Goal: Task Accomplishment & Management: Use online tool/utility

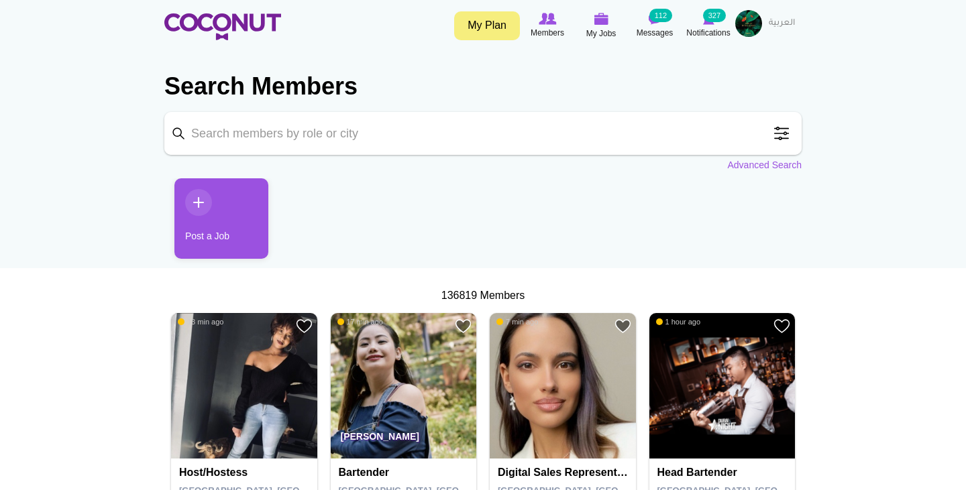
click at [358, 147] on input "Keyword" at bounding box center [482, 133] width 637 height 43
type input "hostess"
click button "Search" at bounding box center [0, 0] width 0 height 0
click at [347, 139] on input "hostess" at bounding box center [482, 133] width 637 height 43
click button "Search" at bounding box center [0, 0] width 0 height 0
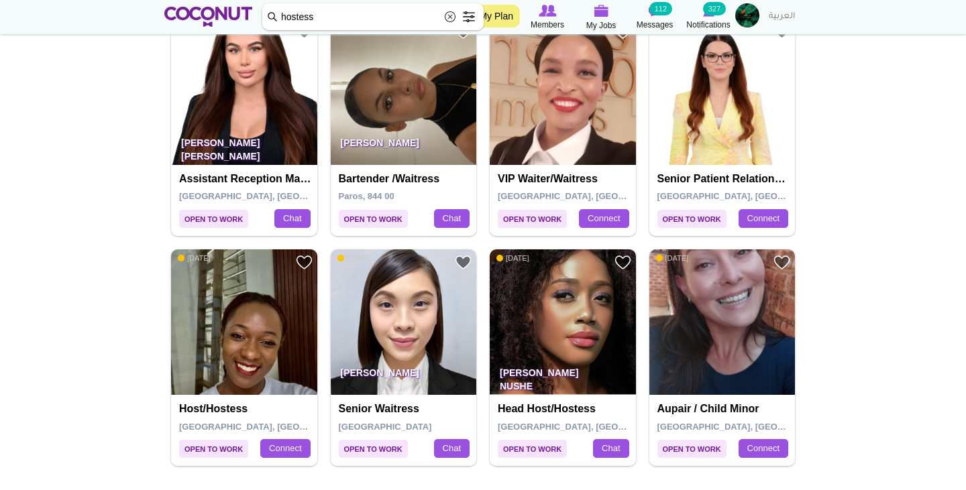
scroll to position [2218, 0]
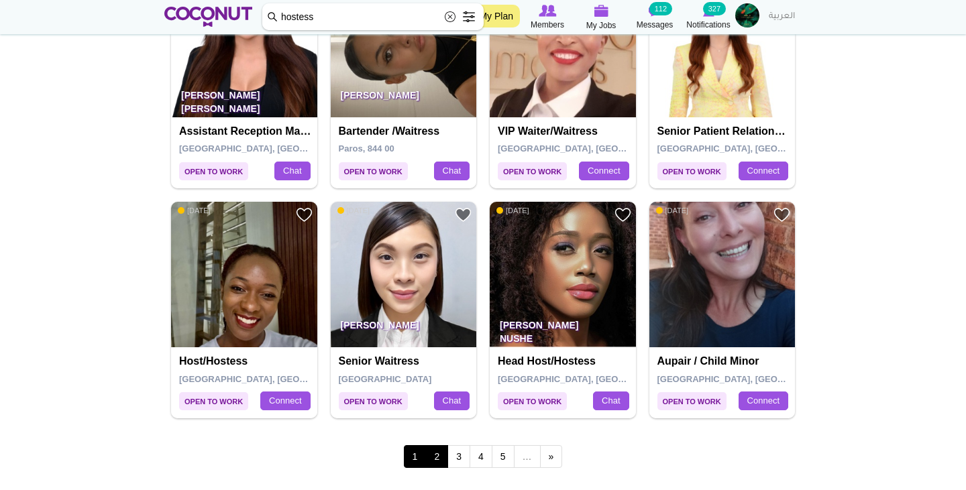
click at [432, 445] on link "2" at bounding box center [436, 456] width 23 height 23
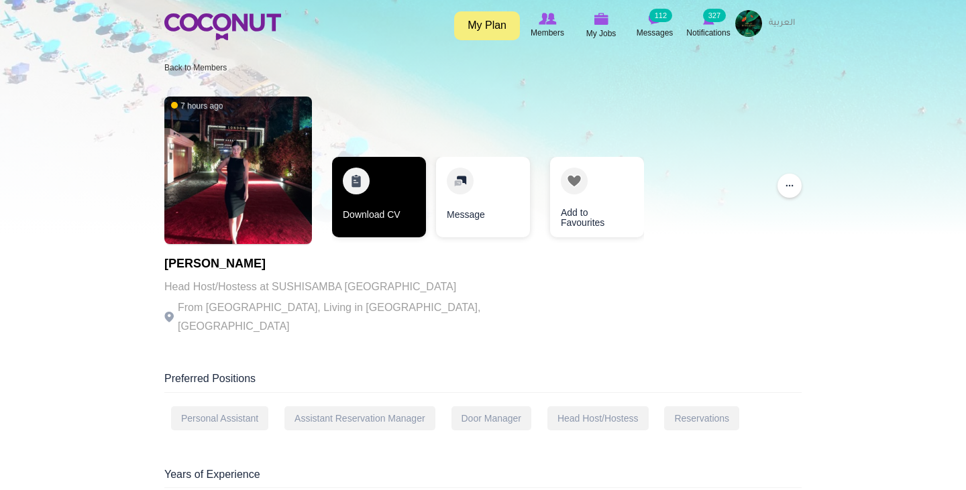
click at [380, 219] on link "Download CV" at bounding box center [379, 197] width 94 height 81
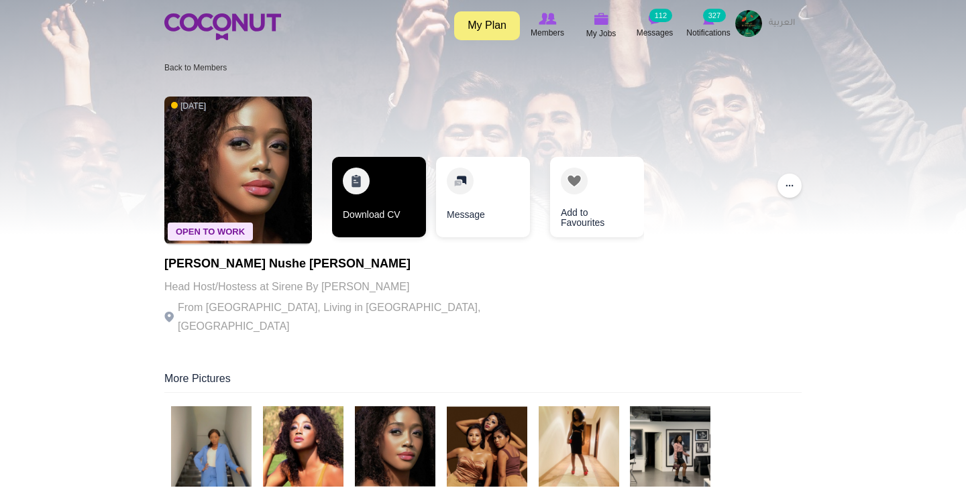
click at [374, 176] on link "Download CV" at bounding box center [379, 197] width 94 height 81
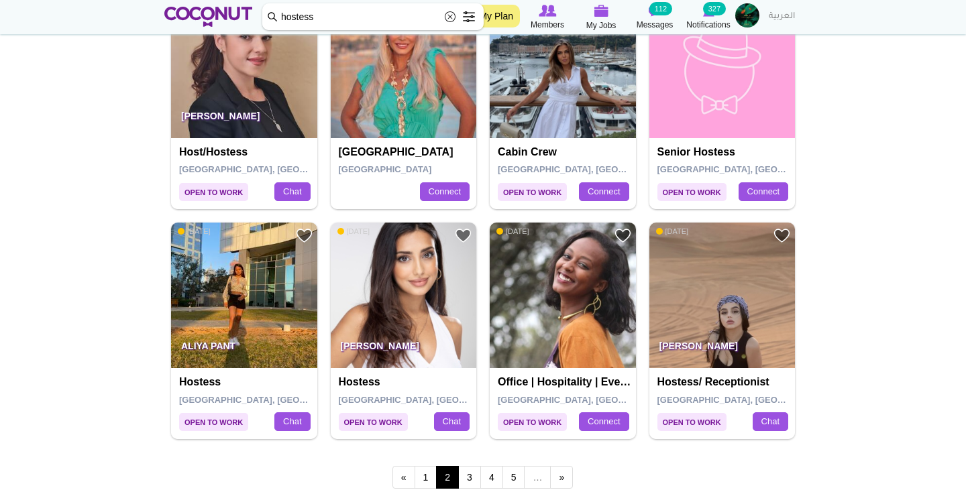
scroll to position [2196, 0]
click at [467, 467] on link "3" at bounding box center [469, 478] width 23 height 23
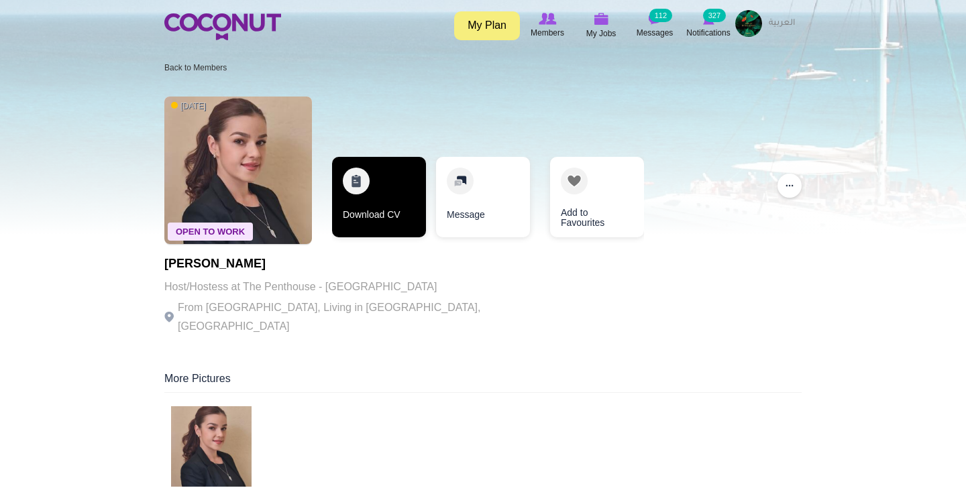
click at [374, 201] on link "Download CV" at bounding box center [379, 197] width 94 height 81
click at [368, 189] on link "Download CV" at bounding box center [379, 197] width 94 height 81
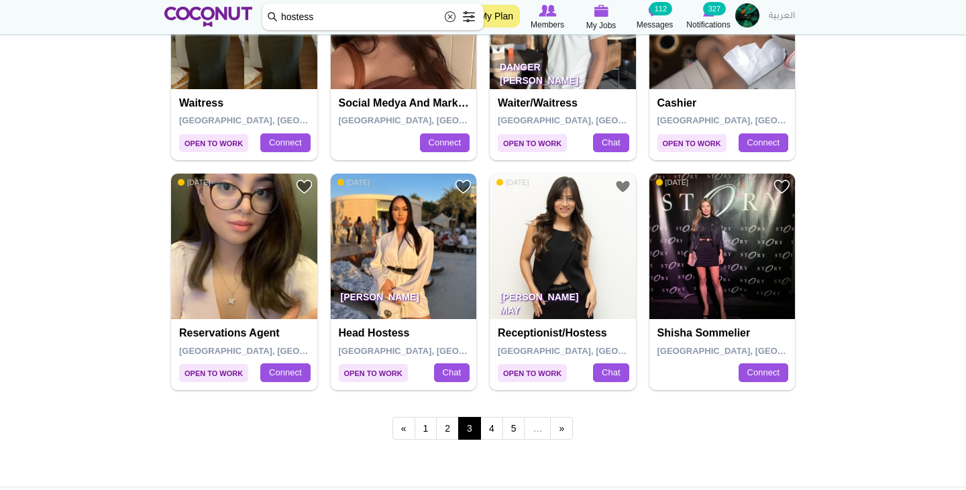
scroll to position [2247, 0]
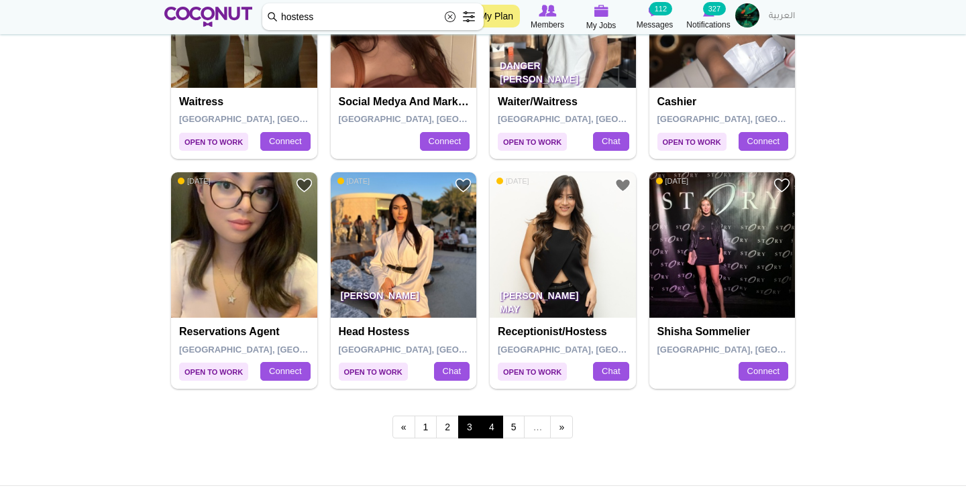
click at [489, 416] on link "4" at bounding box center [491, 427] width 23 height 23
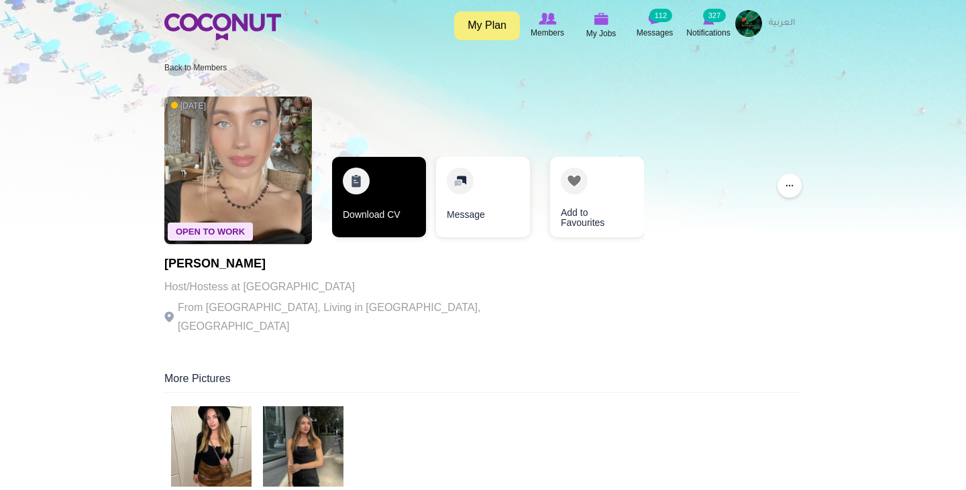
click at [366, 189] on link "Download CV" at bounding box center [379, 197] width 94 height 81
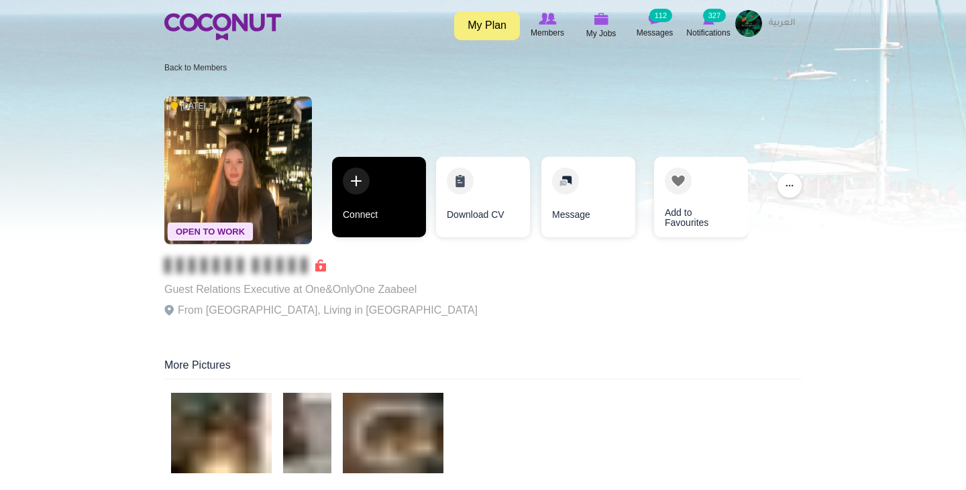
click at [376, 200] on link "Connect" at bounding box center [379, 197] width 94 height 81
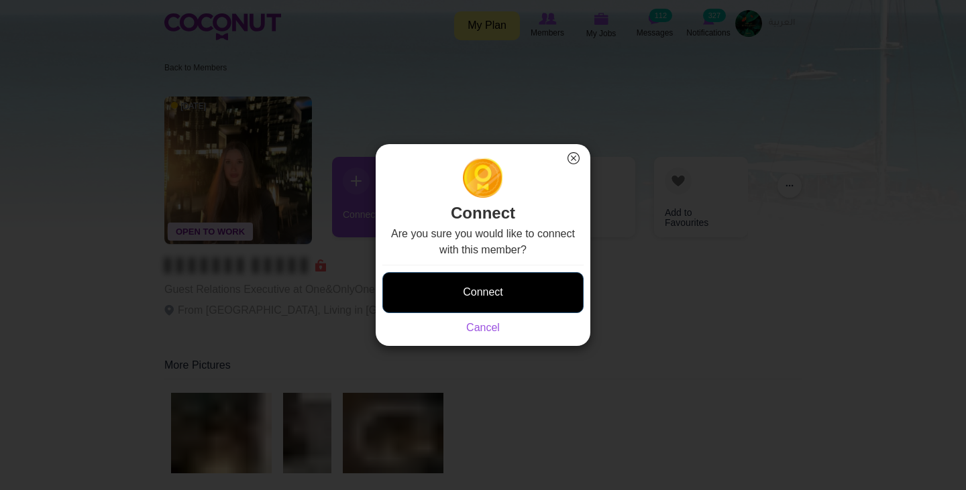
click at [428, 276] on button "Connect" at bounding box center [482, 292] width 201 height 41
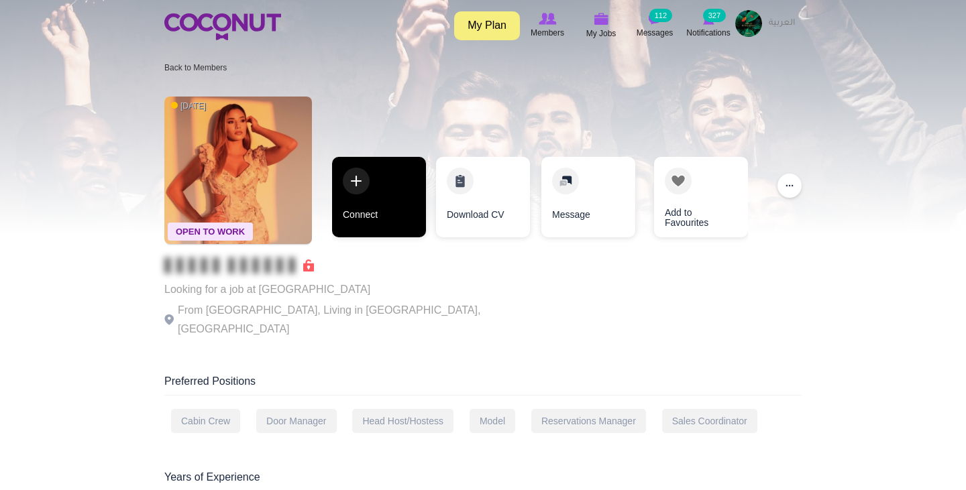
click at [392, 176] on link "Connect" at bounding box center [379, 197] width 94 height 81
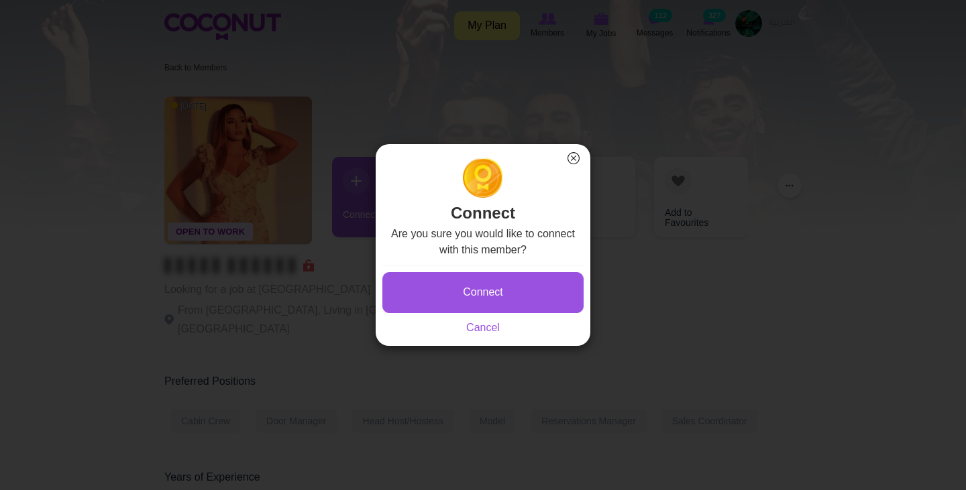
click at [449, 269] on div "Connect Saving... Cancel" at bounding box center [482, 300] width 201 height 71
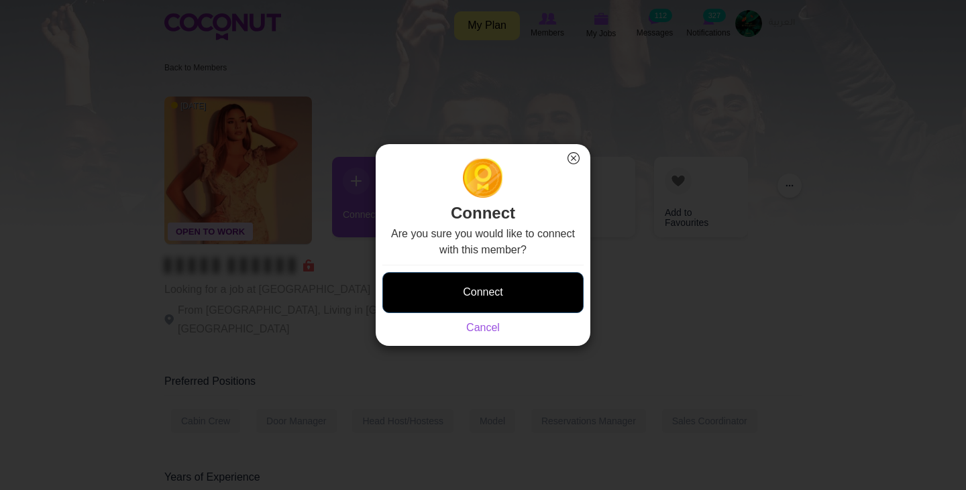
click at [445, 285] on button "Connect" at bounding box center [482, 292] width 201 height 41
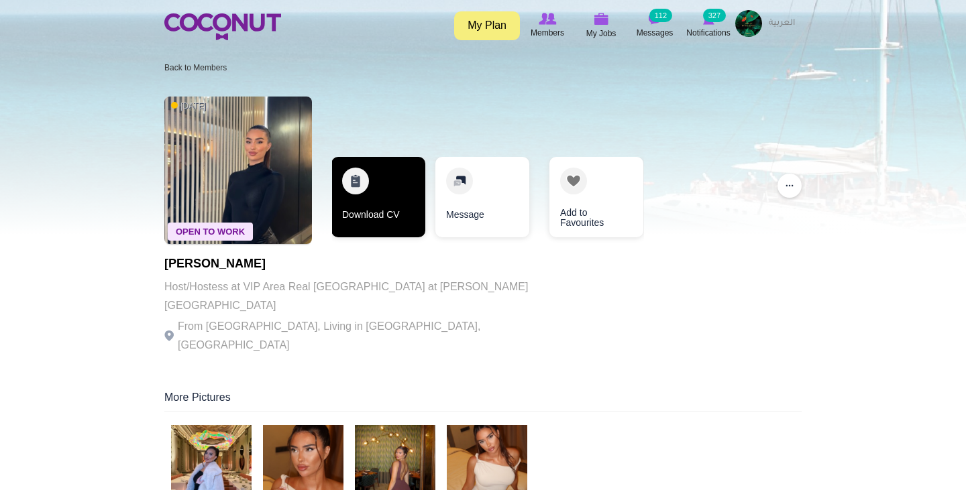
click at [389, 197] on link "Download CV" at bounding box center [378, 197] width 94 height 81
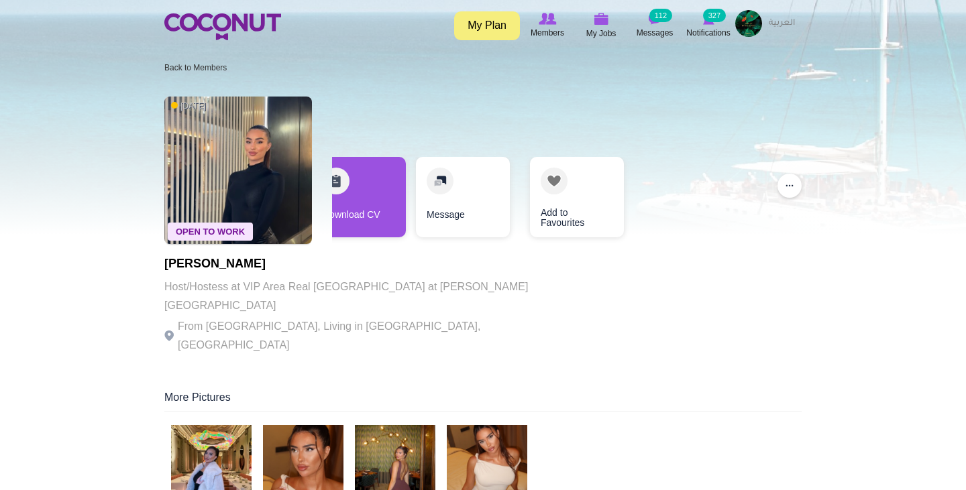
click at [309, 456] on img at bounding box center [303, 465] width 81 height 81
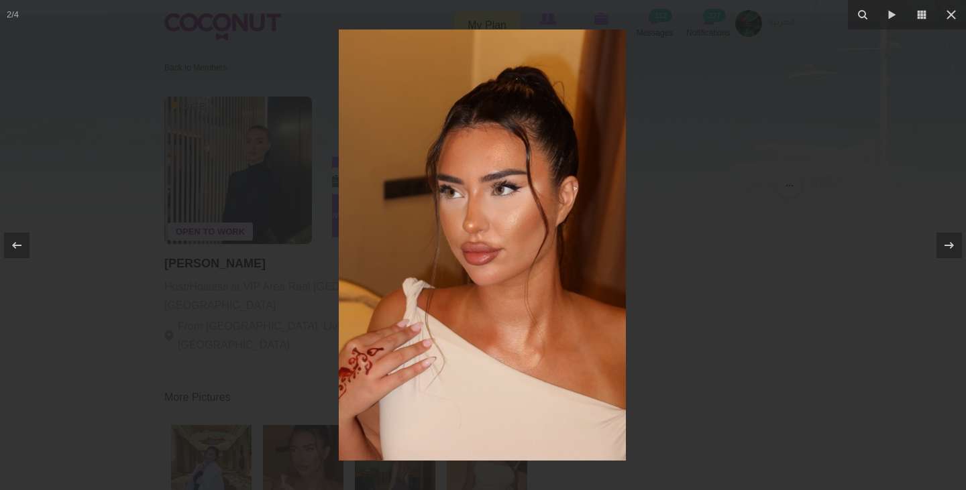
click at [274, 358] on div at bounding box center [483, 245] width 966 height 490
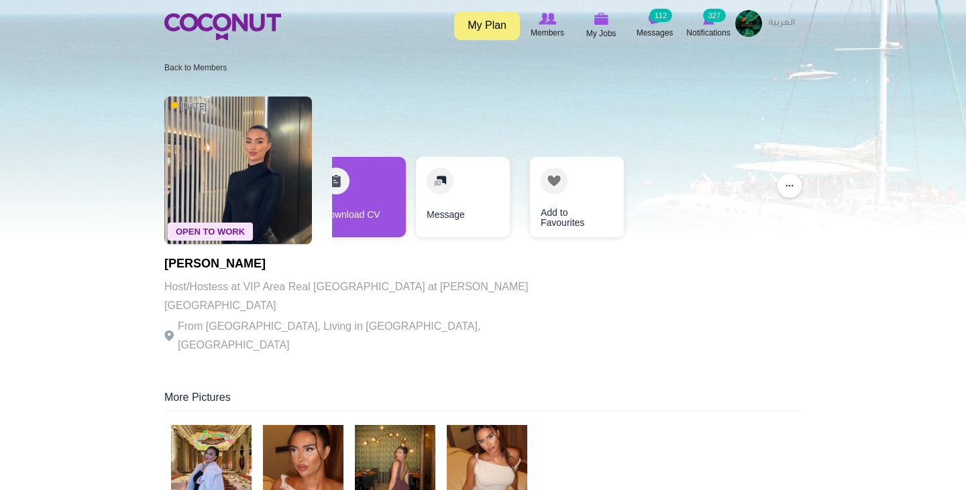
click at [298, 429] on img at bounding box center [303, 465] width 81 height 81
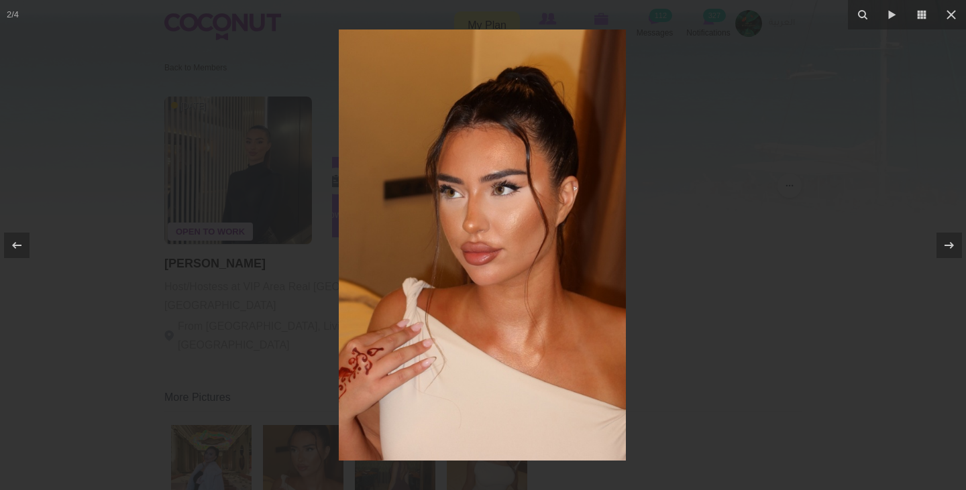
click at [278, 295] on div at bounding box center [483, 245] width 966 height 490
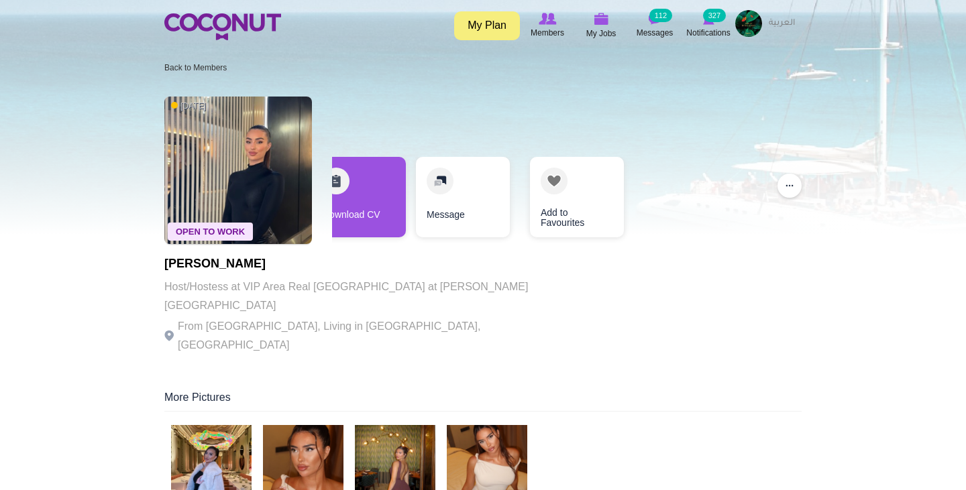
click at [412, 425] on img at bounding box center [395, 465] width 81 height 81
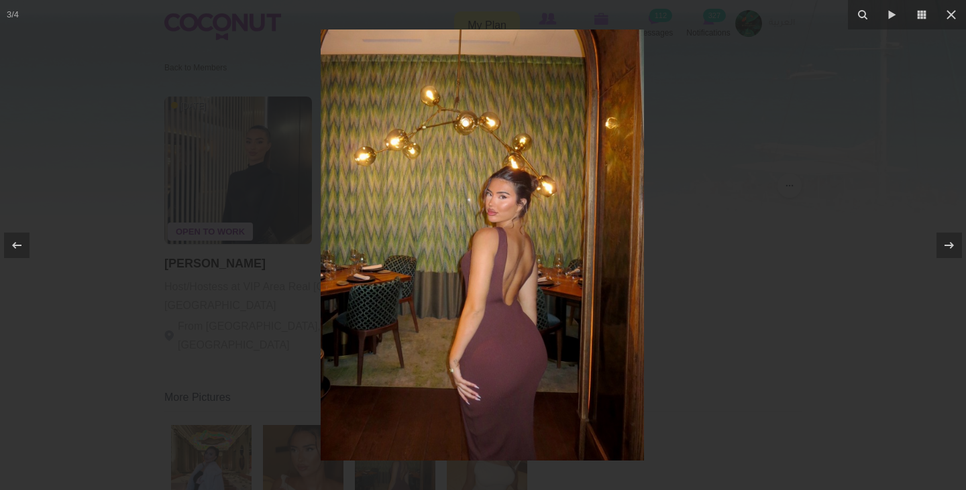
click at [313, 288] on div at bounding box center [483, 245] width 966 height 490
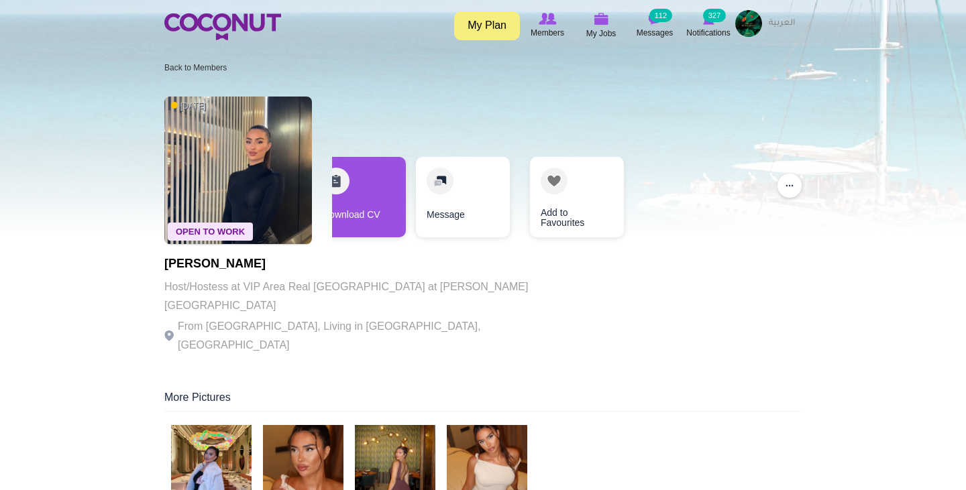
click at [497, 429] on img at bounding box center [487, 465] width 81 height 81
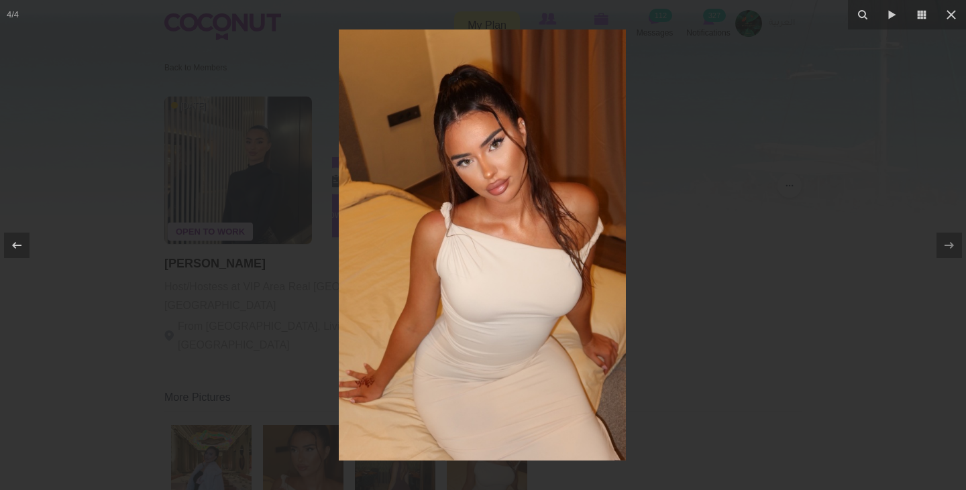
click at [290, 330] on div at bounding box center [483, 245] width 966 height 490
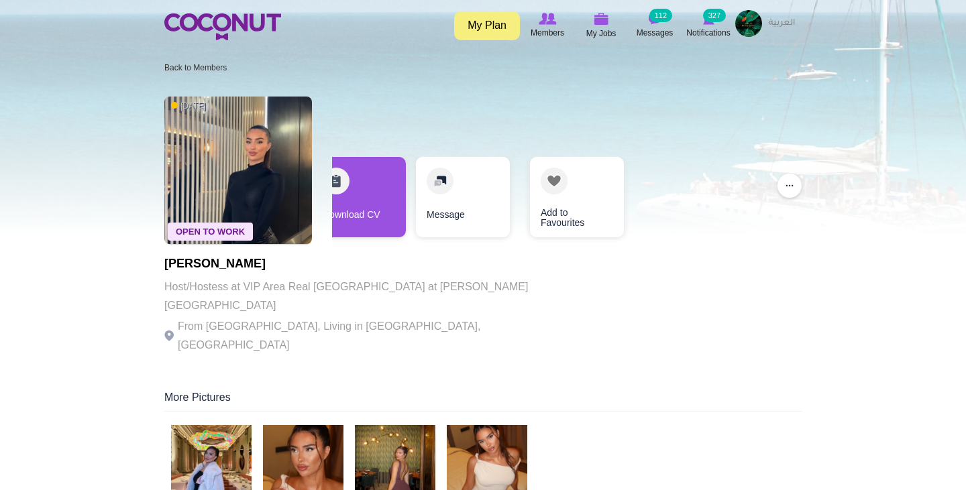
click at [214, 436] on img at bounding box center [211, 465] width 81 height 81
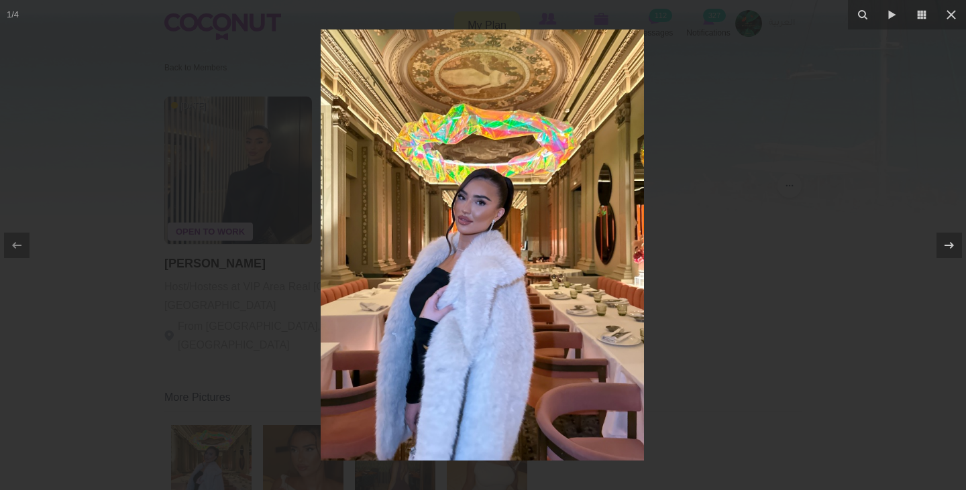
click at [240, 297] on div at bounding box center [483, 245] width 966 height 490
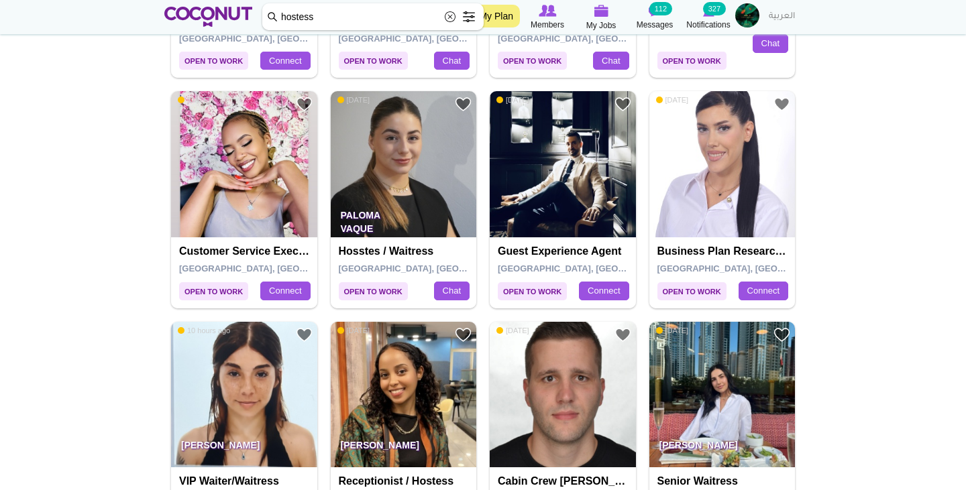
scroll to position [2211, 0]
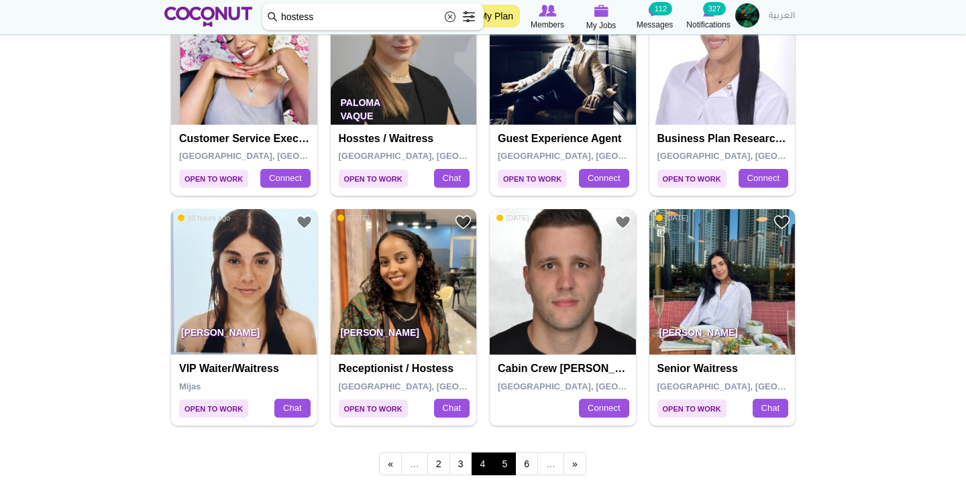
click at [505, 453] on link "5" at bounding box center [504, 464] width 23 height 23
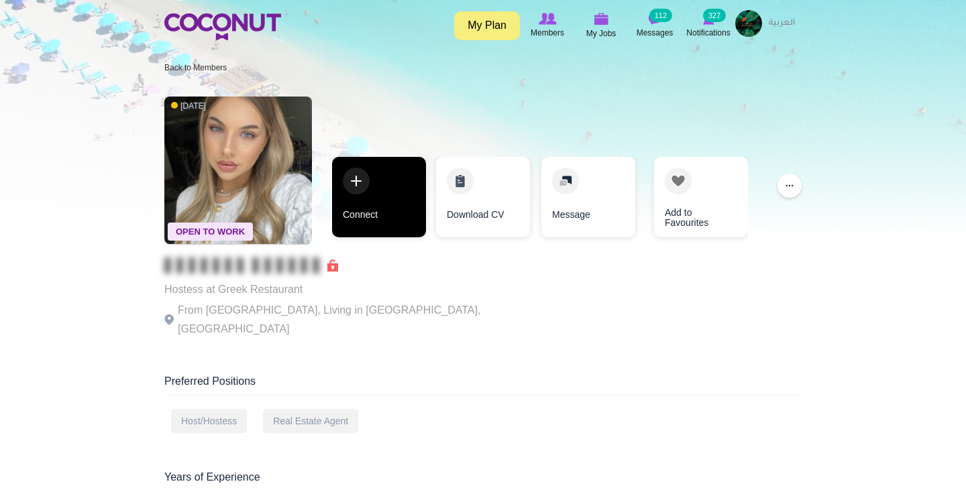
click at [378, 198] on link "Connect" at bounding box center [379, 197] width 94 height 81
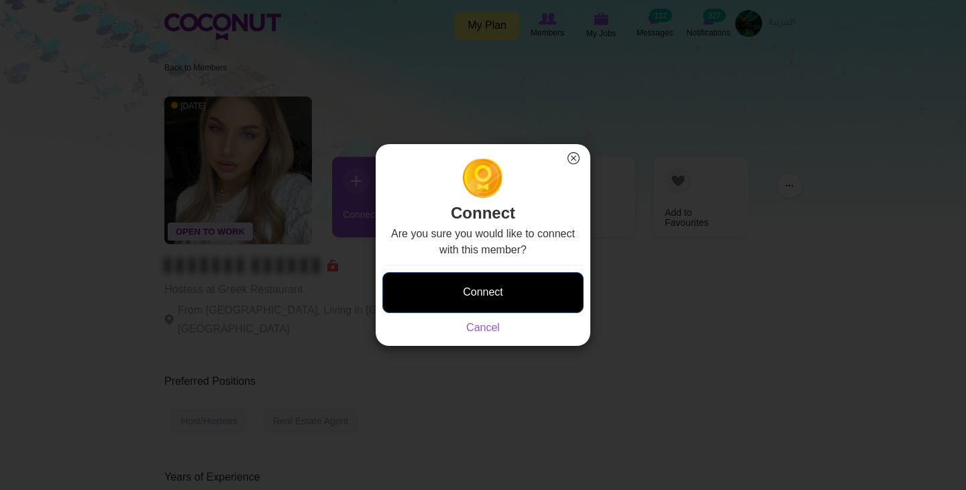
click at [519, 289] on button "Connect" at bounding box center [482, 292] width 201 height 41
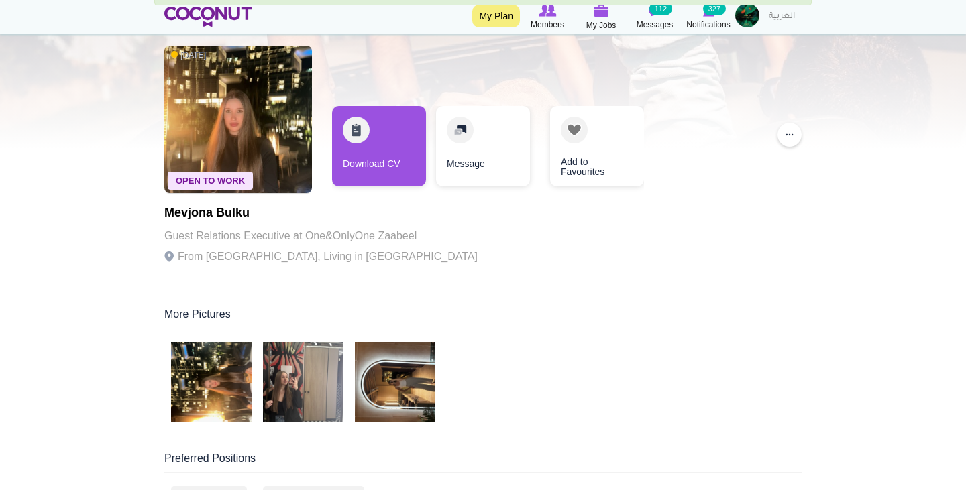
scroll to position [88, 0]
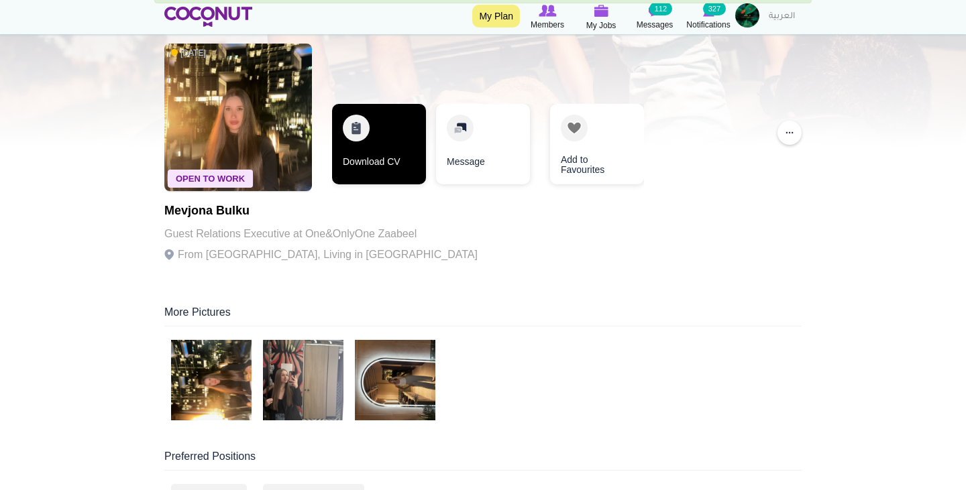
click at [382, 148] on link "Download CV" at bounding box center [379, 144] width 94 height 81
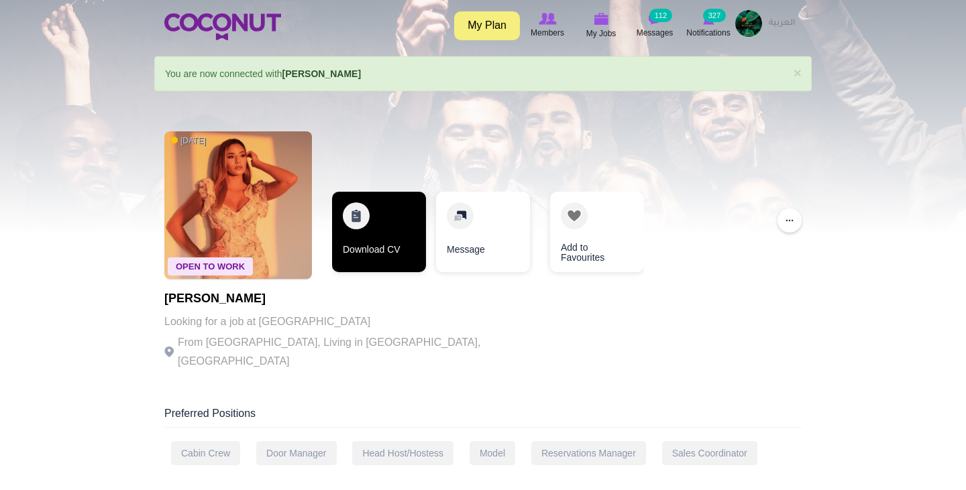
click at [378, 240] on link "Download CV" at bounding box center [379, 232] width 94 height 81
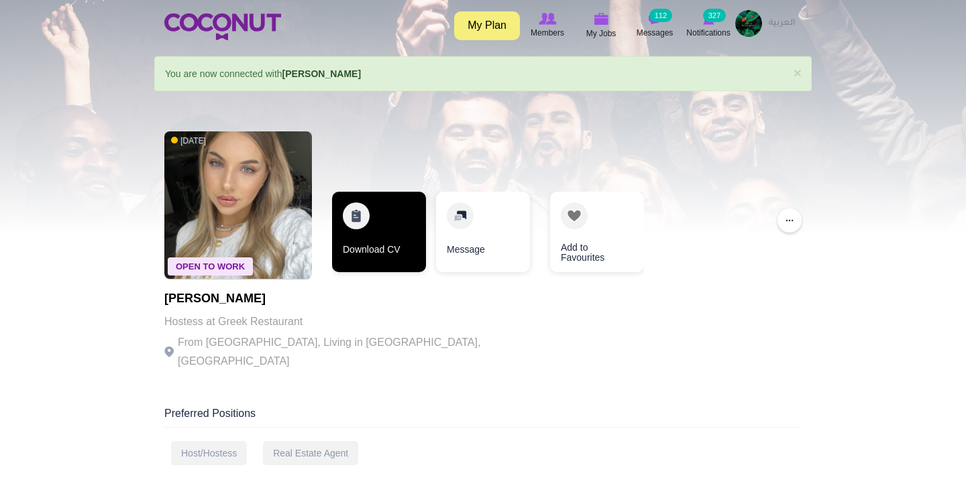
click at [363, 238] on link "Download CV" at bounding box center [379, 232] width 94 height 81
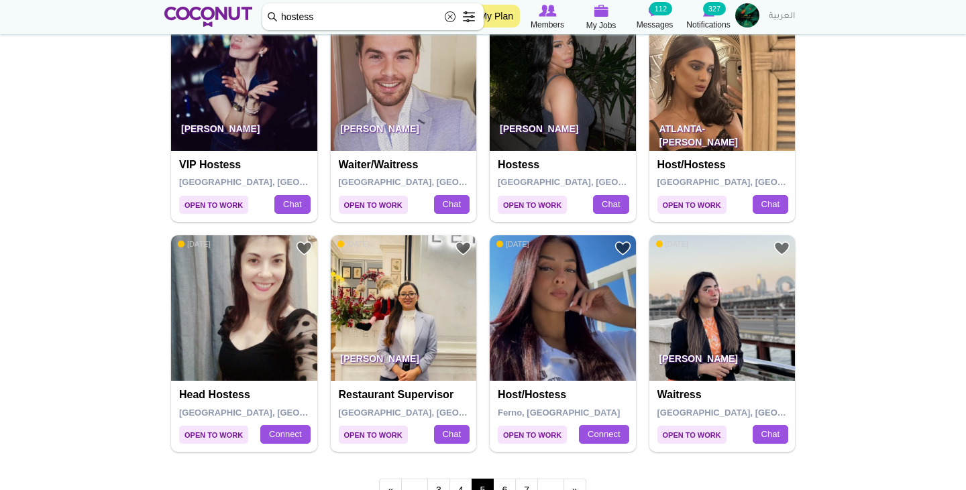
scroll to position [2224, 0]
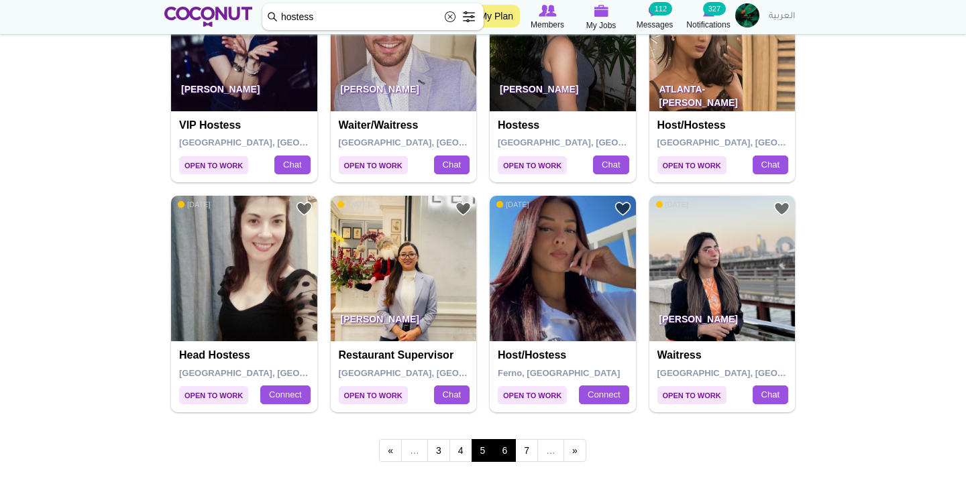
click at [500, 439] on link "6" at bounding box center [504, 450] width 23 height 23
click at [544, 278] on img at bounding box center [563, 269] width 146 height 146
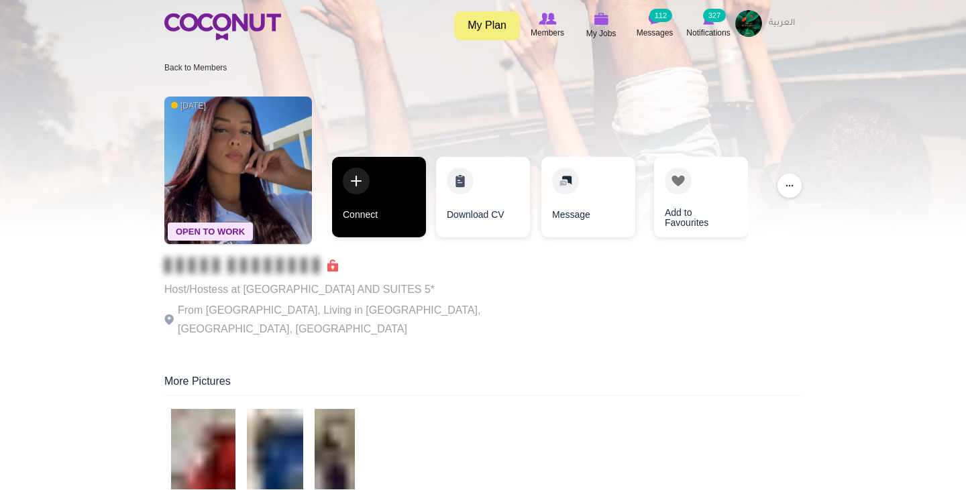
click at [384, 197] on link "Connect" at bounding box center [379, 197] width 94 height 81
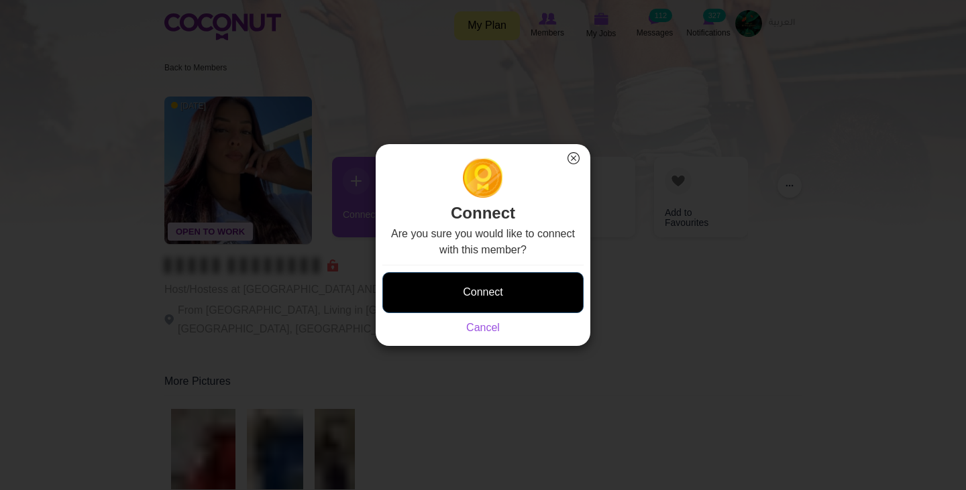
click at [480, 297] on button "Connect" at bounding box center [482, 292] width 201 height 41
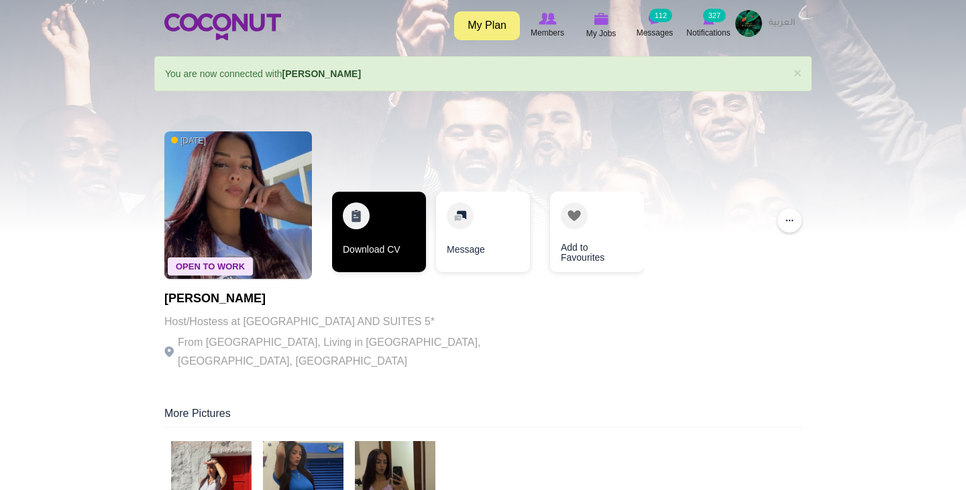
click at [378, 219] on link "Download CV" at bounding box center [379, 232] width 94 height 81
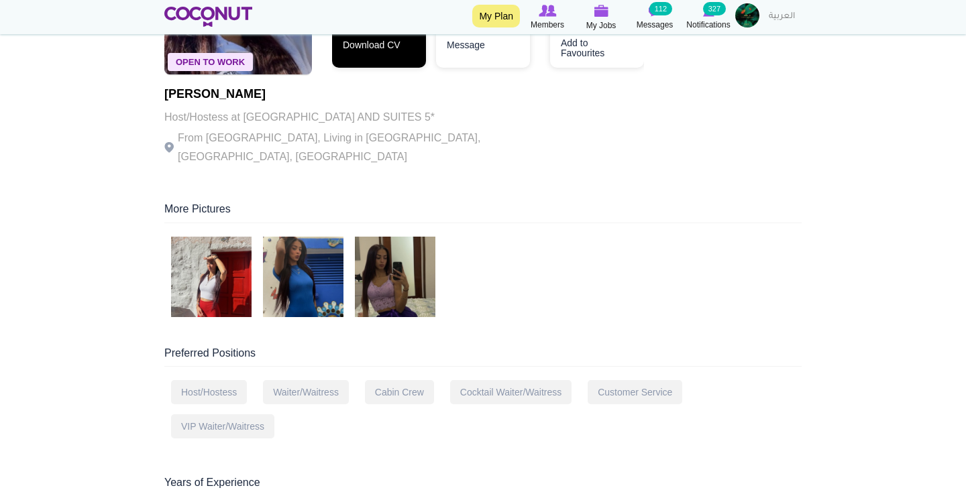
scroll to position [246, 0]
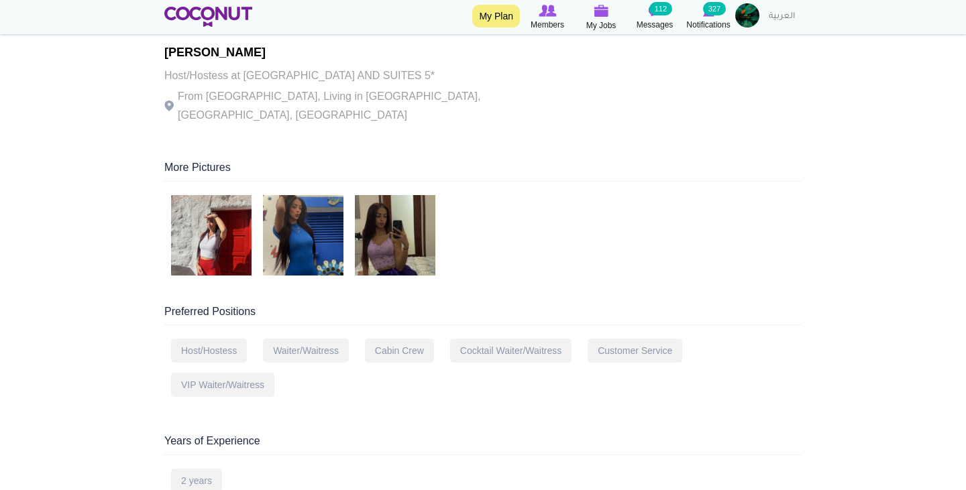
click at [313, 242] on img at bounding box center [303, 235] width 81 height 81
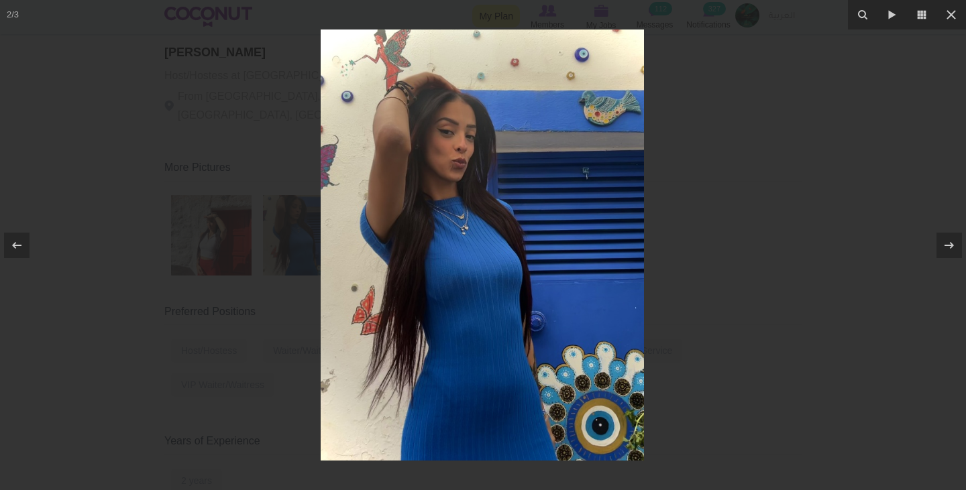
click at [286, 256] on div at bounding box center [483, 245] width 966 height 490
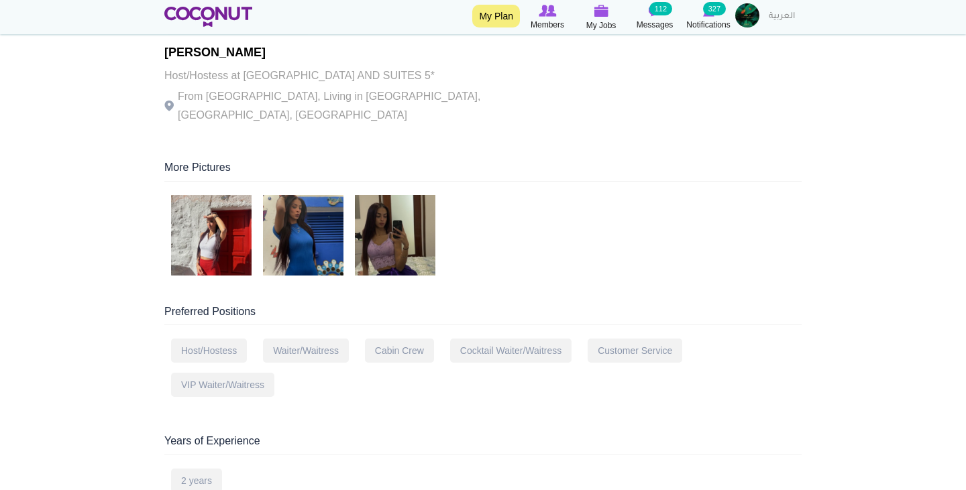
click at [389, 203] on img at bounding box center [395, 235] width 81 height 81
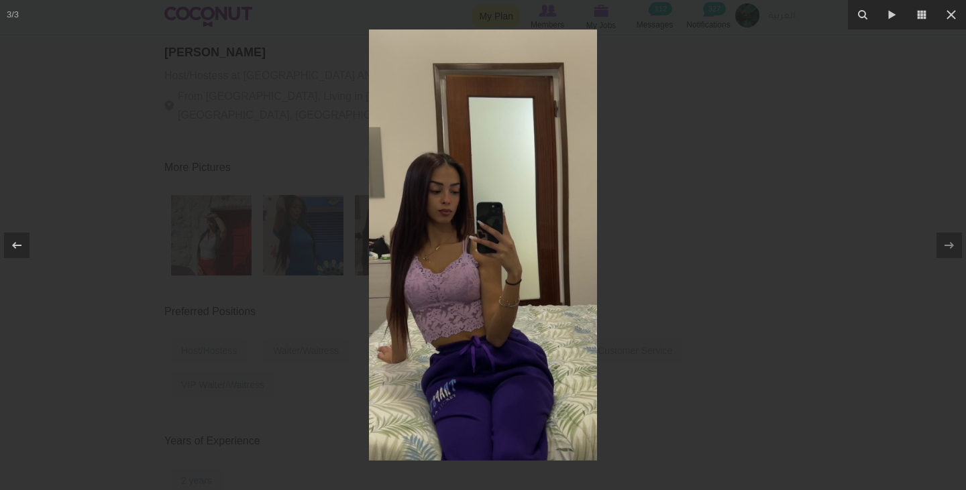
click at [303, 317] on div at bounding box center [483, 245] width 966 height 490
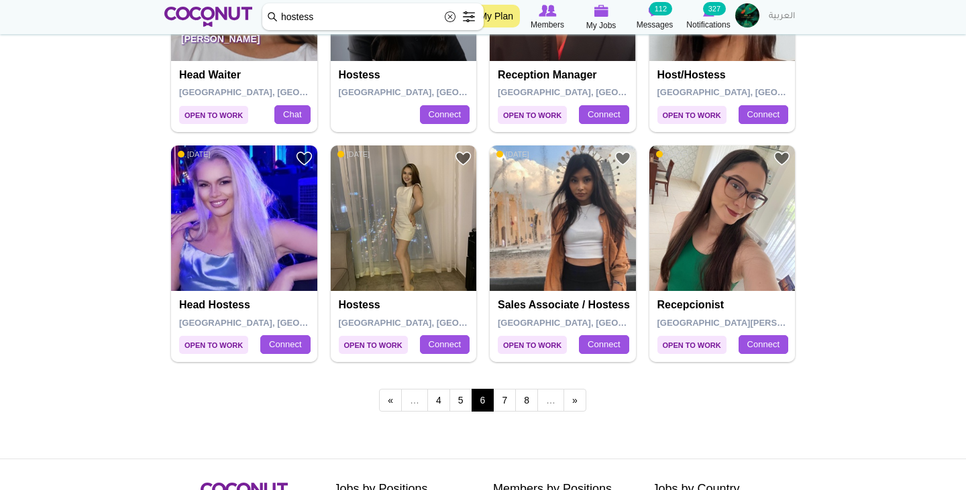
scroll to position [2274, 0]
click at [509, 389] on link "7" at bounding box center [504, 400] width 23 height 23
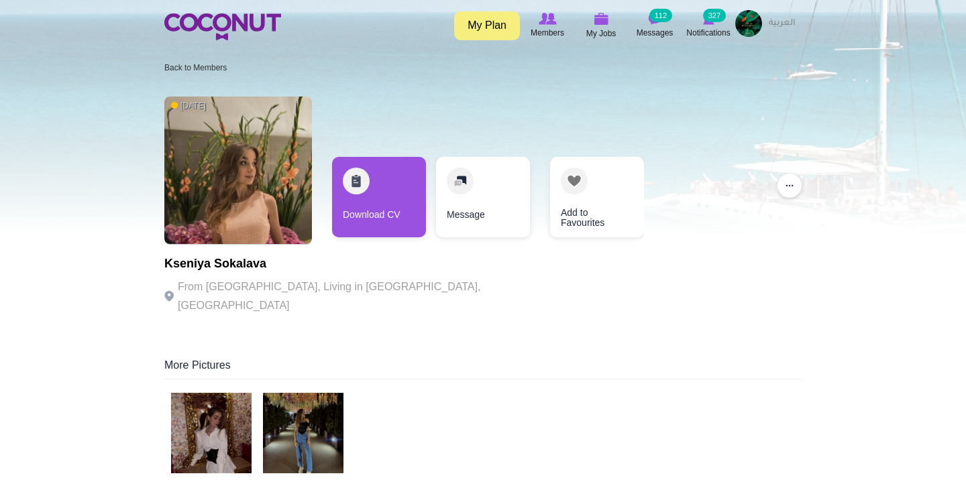
click at [217, 440] on img at bounding box center [211, 433] width 81 height 81
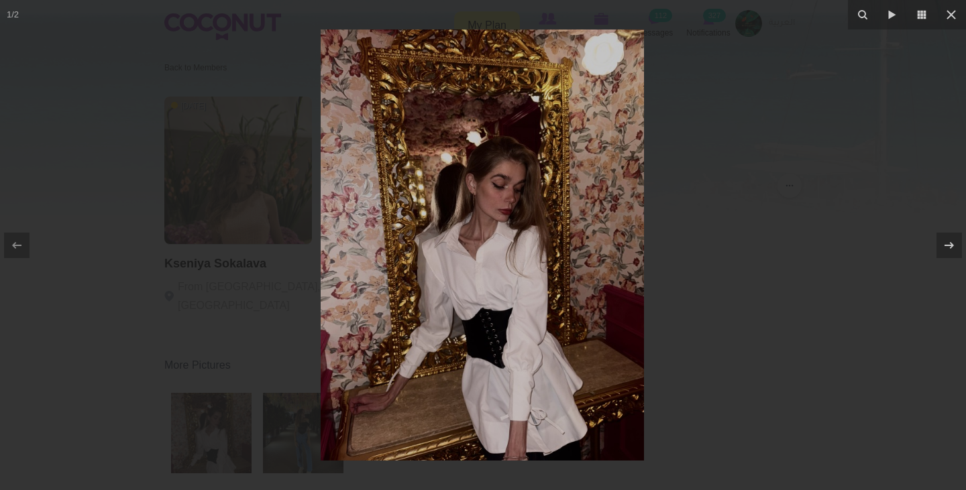
click at [203, 367] on div at bounding box center [483, 245] width 966 height 490
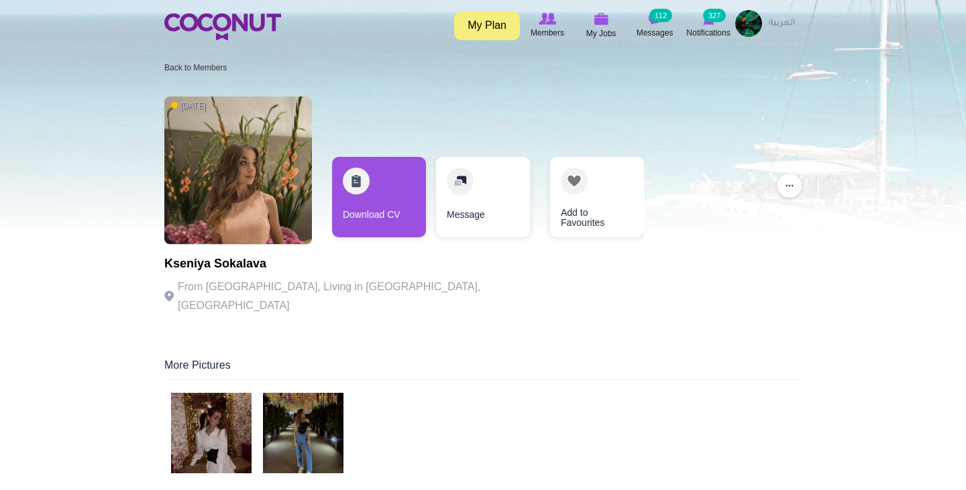
click at [305, 468] on img at bounding box center [303, 433] width 81 height 81
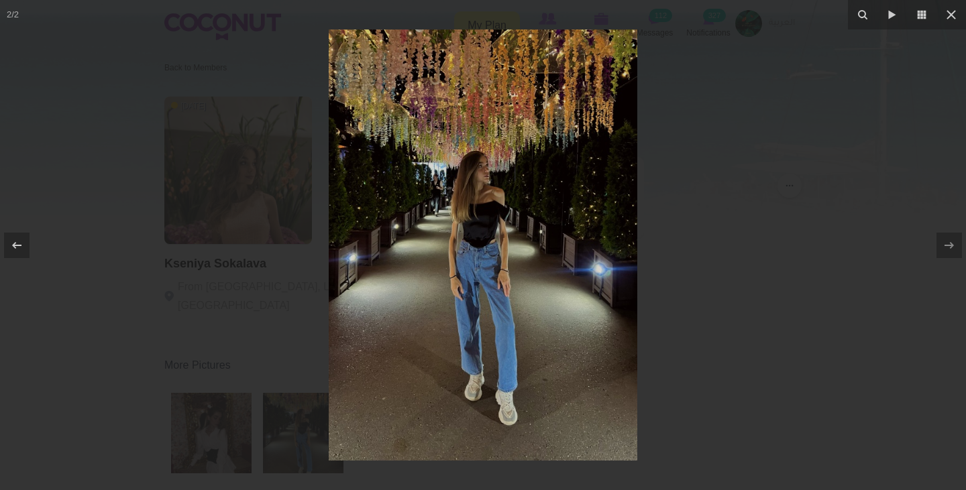
click at [235, 348] on div at bounding box center [483, 245] width 966 height 490
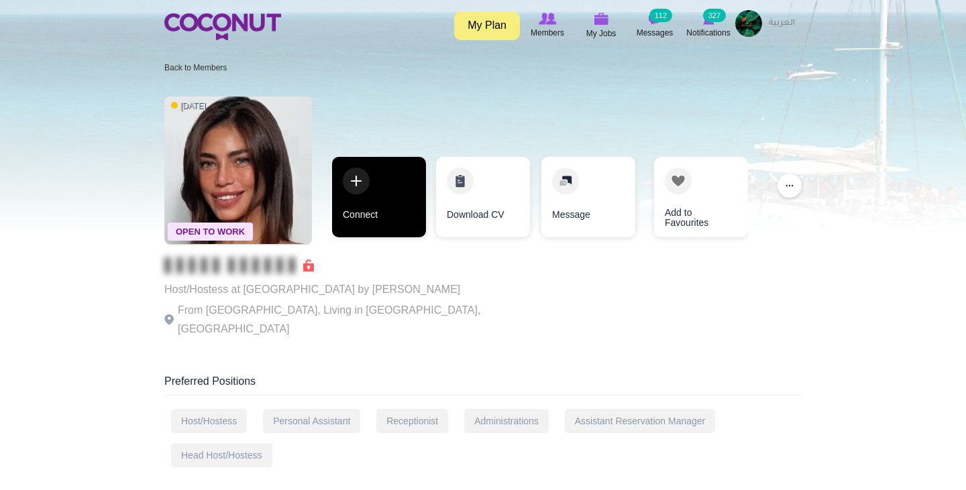
click at [361, 189] on link "Connect" at bounding box center [379, 197] width 94 height 81
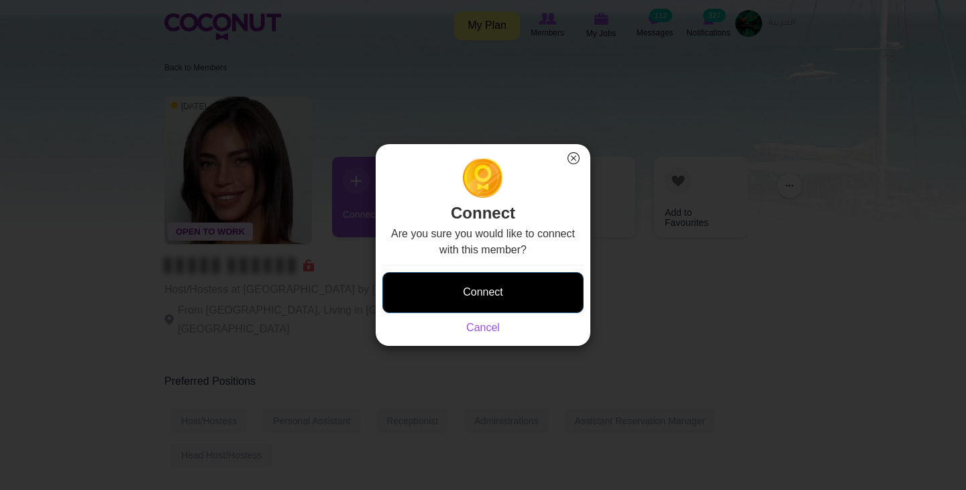
click at [456, 295] on button "Connect" at bounding box center [482, 292] width 201 height 41
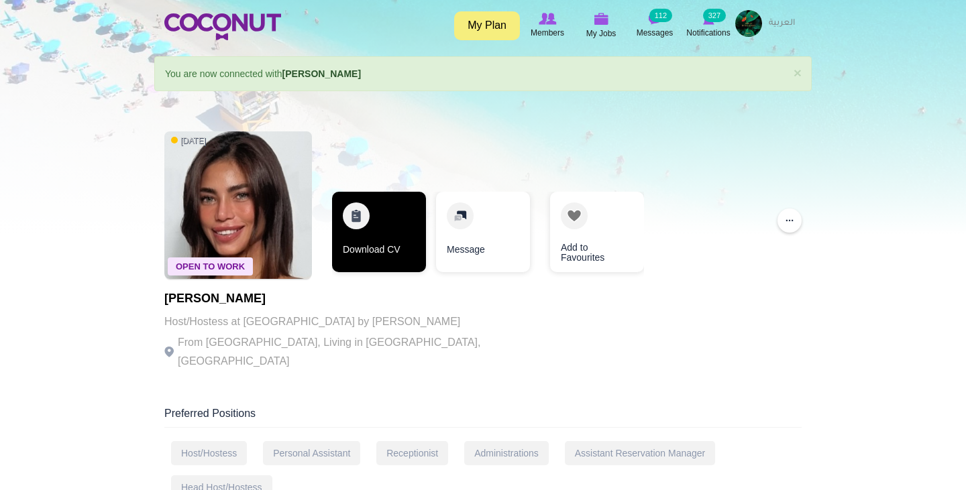
click at [363, 219] on link "Download CV" at bounding box center [379, 232] width 94 height 81
click at [360, 254] on link "Download CV" at bounding box center [379, 232] width 94 height 81
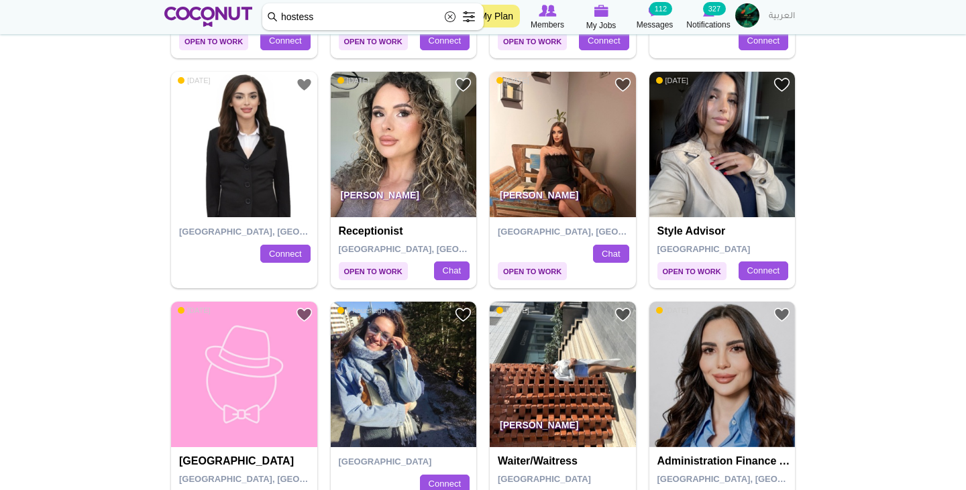
scroll to position [1198, 0]
